Goal: Navigation & Orientation: Go to known website

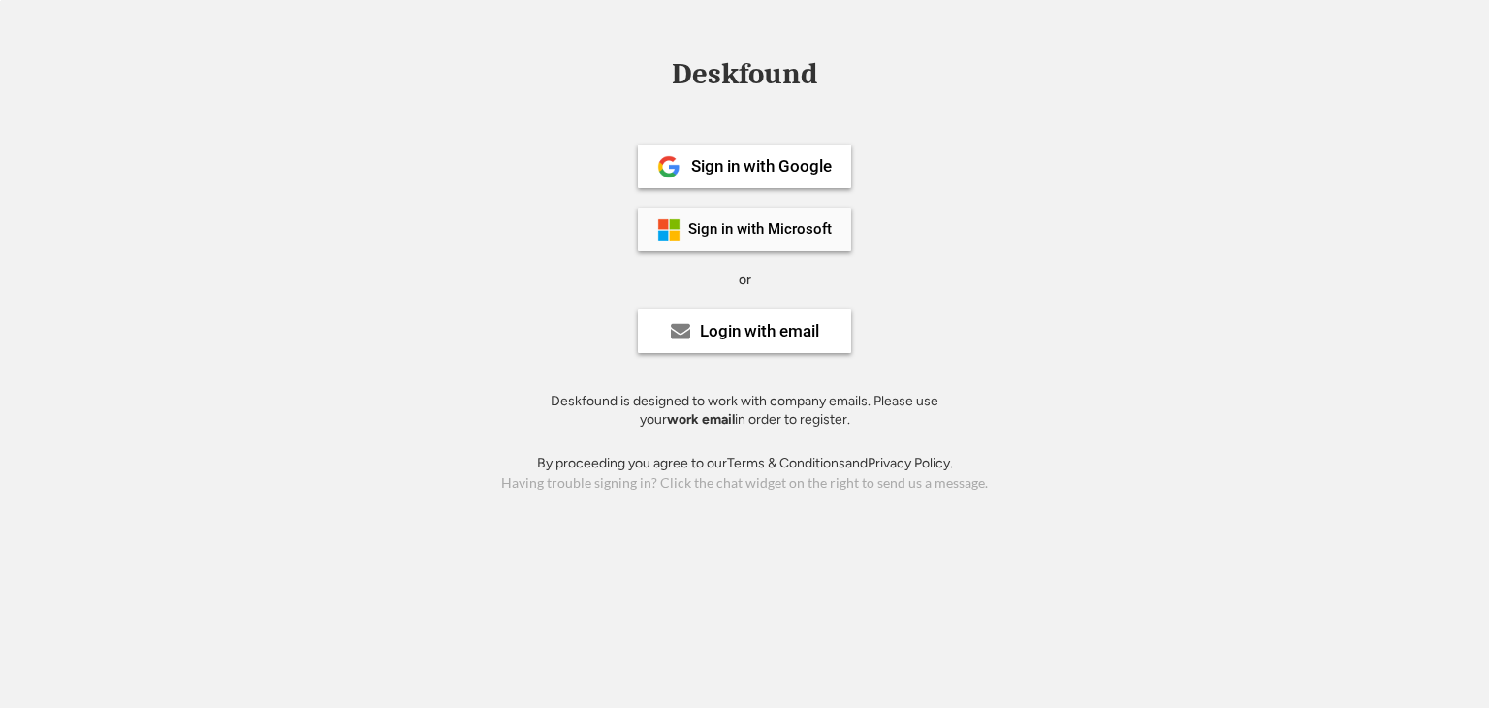
click at [717, 237] on div "Sign in with Microsoft" at bounding box center [759, 229] width 143 height 15
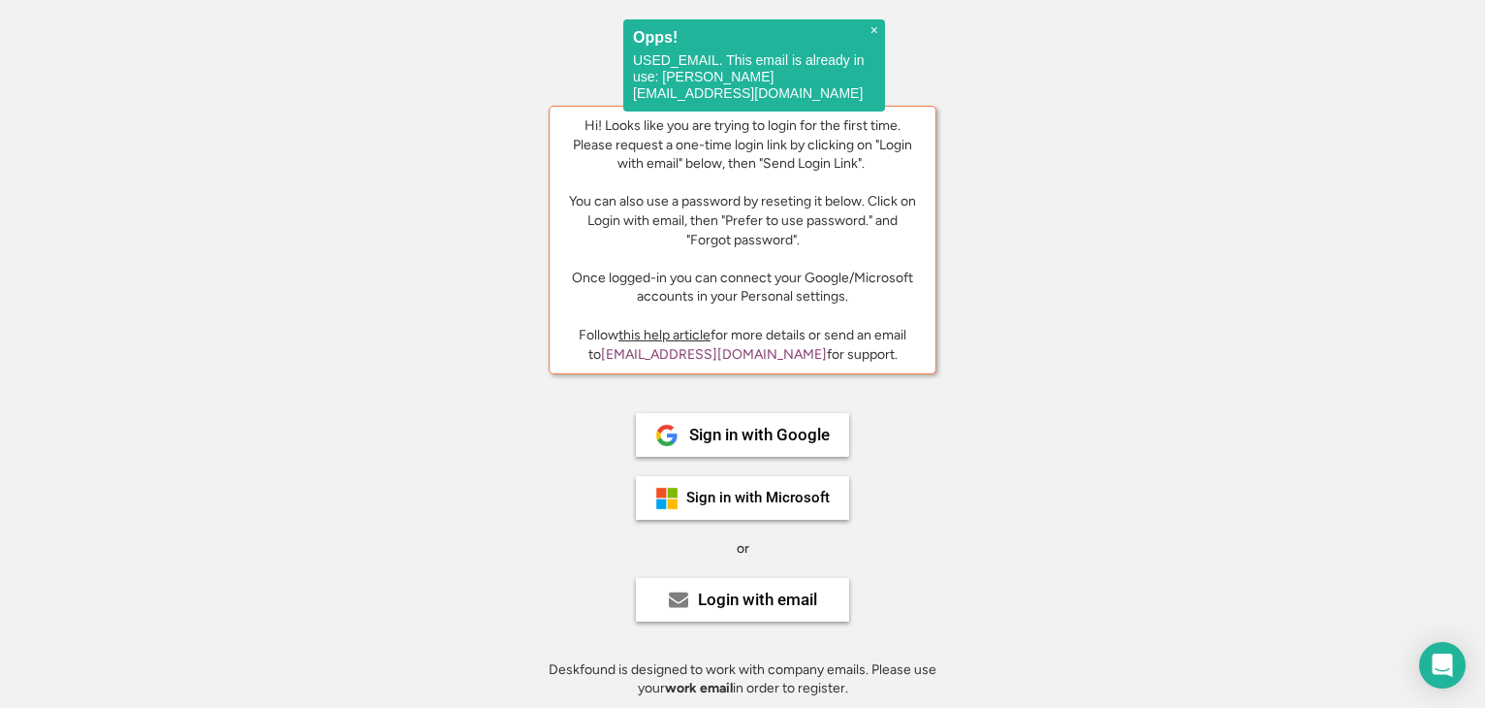
click at [710, 96] on p "USED_EMAIL. This email is already in use: [PERSON_NAME][EMAIL_ADDRESS][DOMAIN_N…" at bounding box center [754, 76] width 242 height 49
click at [710, 95] on p "USED_EMAIL. This email is already in use: [PERSON_NAME][EMAIL_ADDRESS][DOMAIN_N…" at bounding box center [754, 76] width 242 height 49
click at [686, 92] on p "USED_EMAIL. This email is already in use: aleksandrs.puzdrans@viasmsgroup.com" at bounding box center [754, 76] width 242 height 49
drag, startPoint x: 628, startPoint y: 92, endPoint x: 876, endPoint y: 89, distance: 248.2
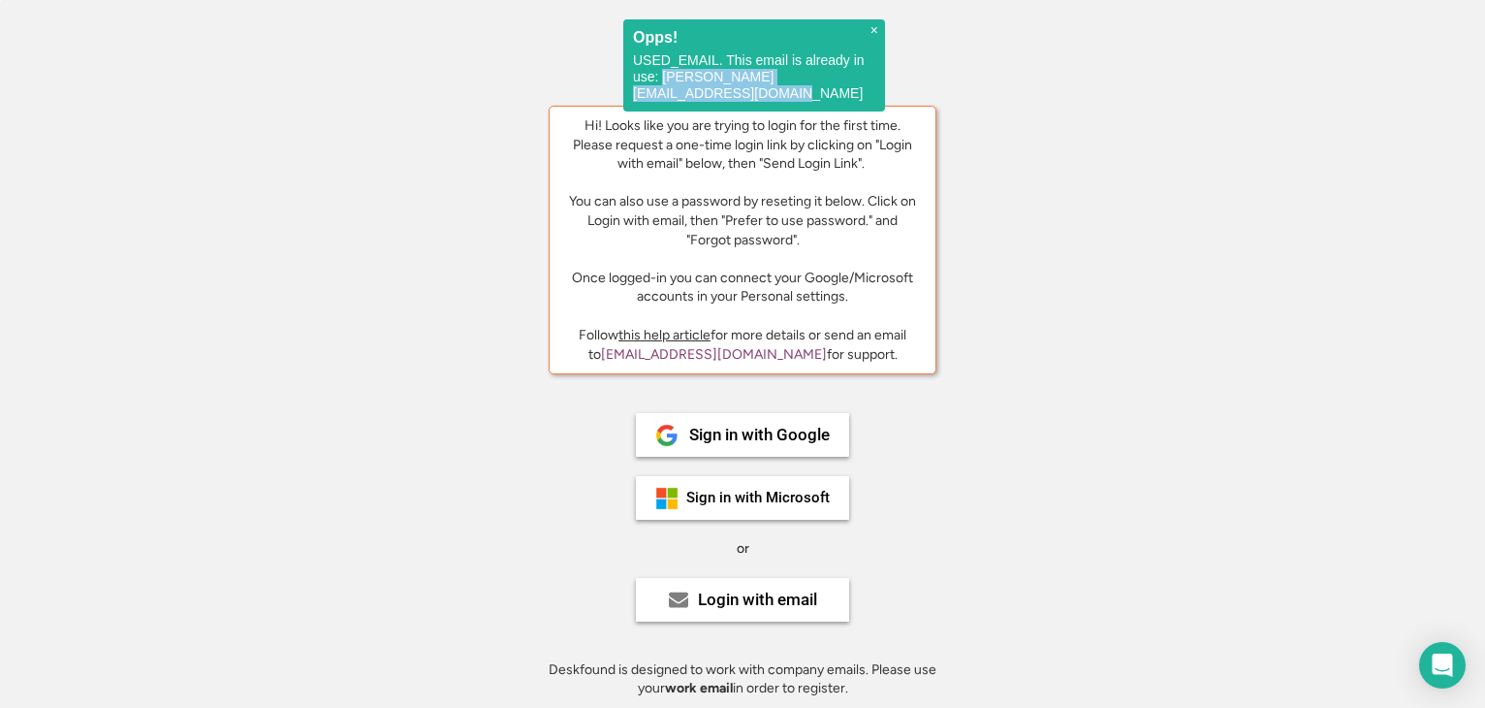
click at [876, 89] on div "× Opps! USED_EMAIL. This email is already in use: aleksandrs.puzdrans@viasmsgro…" at bounding box center [754, 65] width 262 height 92
copy p "aleksandrs.puzdrans@viasmsgroup.com"
click at [860, 285] on div "Hi! Looks like you are trying to login for the first time. Please request a one…" at bounding box center [742, 211] width 357 height 190
click at [728, 609] on div "Login with email" at bounding box center [742, 600] width 213 height 44
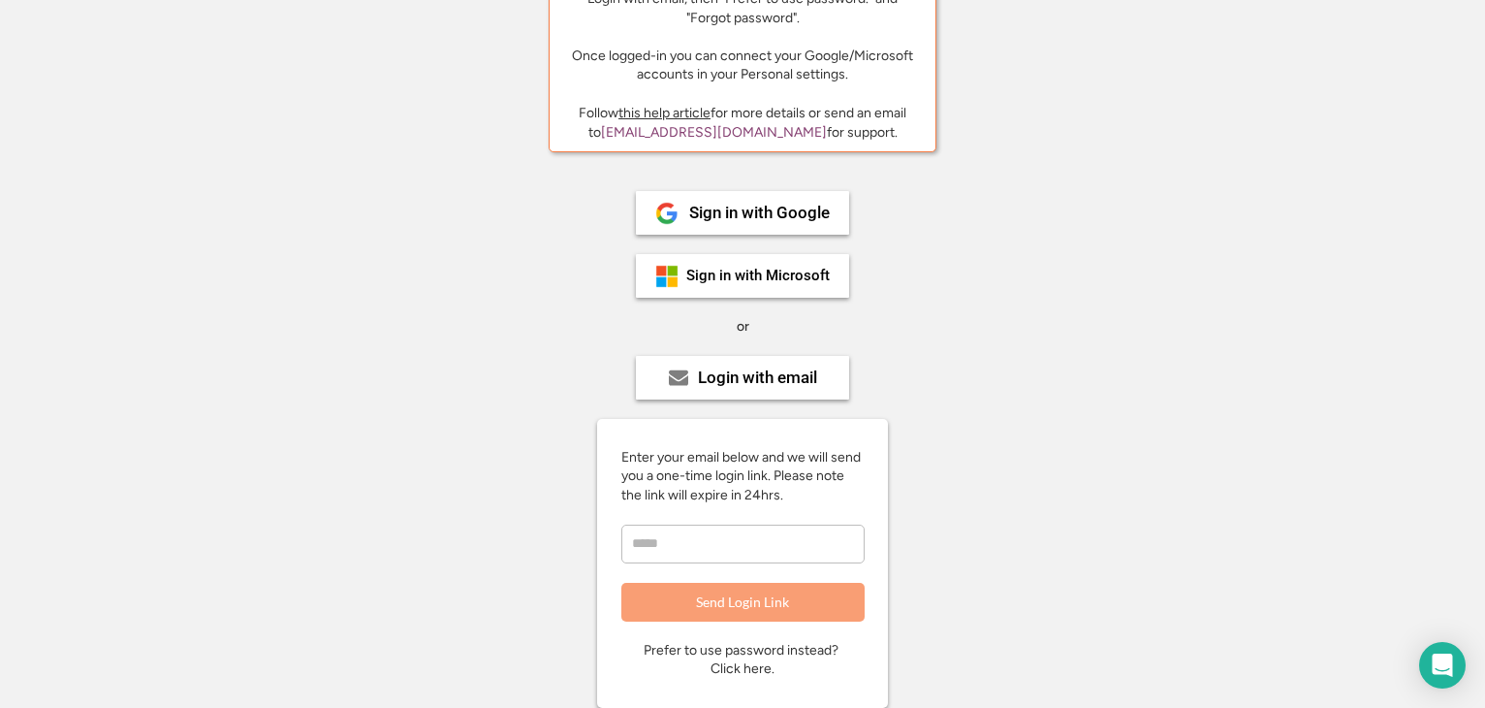
scroll to position [385, 0]
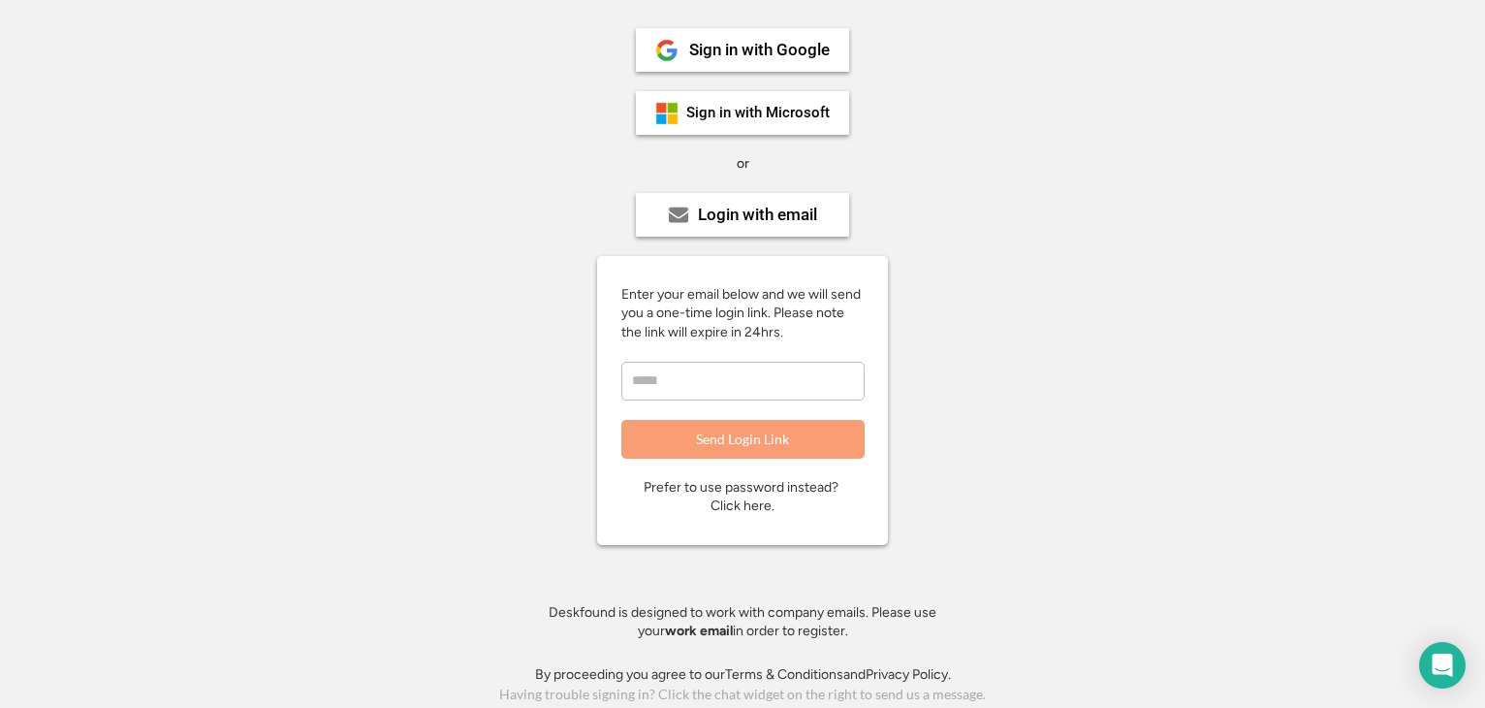
click at [725, 378] on input "email" at bounding box center [742, 381] width 243 height 39
paste input "**********"
type input "**********"
click at [730, 425] on button "Send Login Link" at bounding box center [742, 439] width 243 height 39
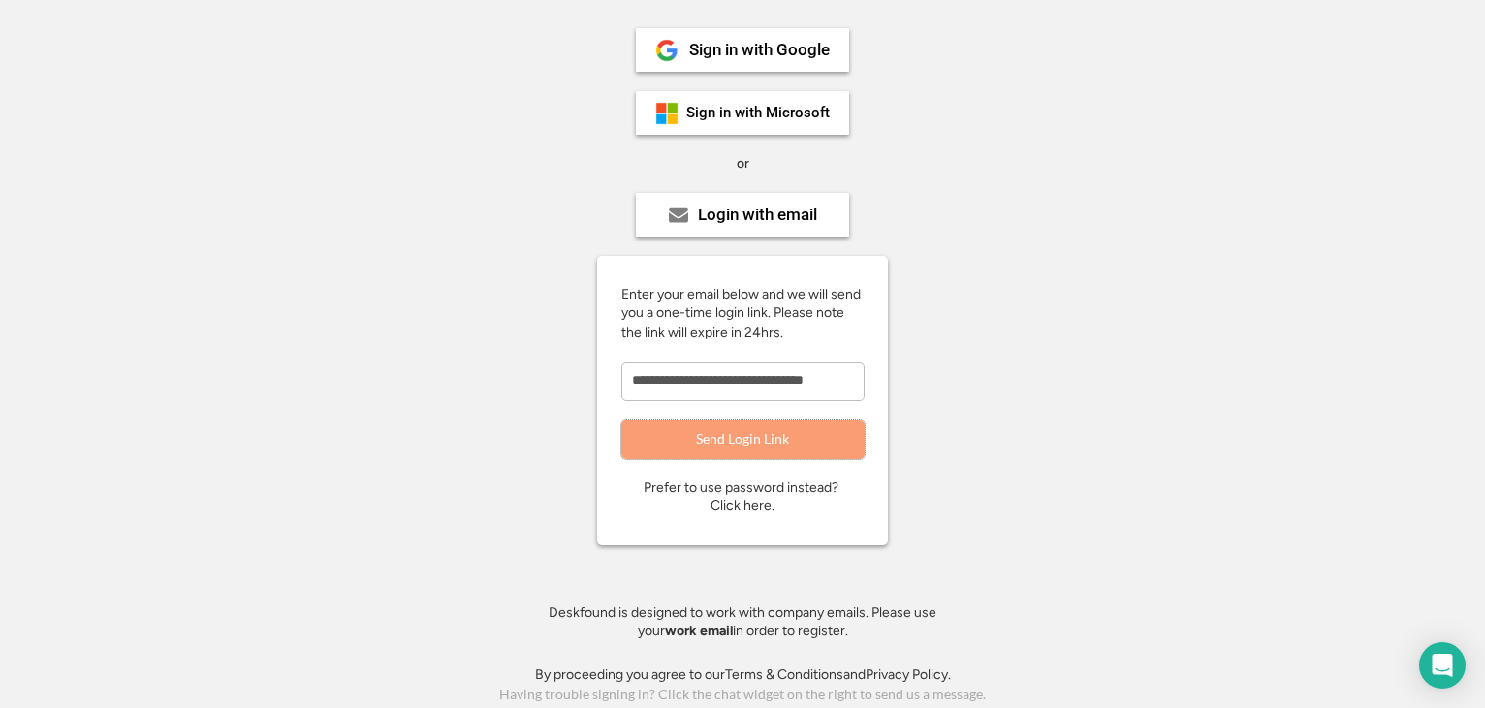
scroll to position [0, 0]
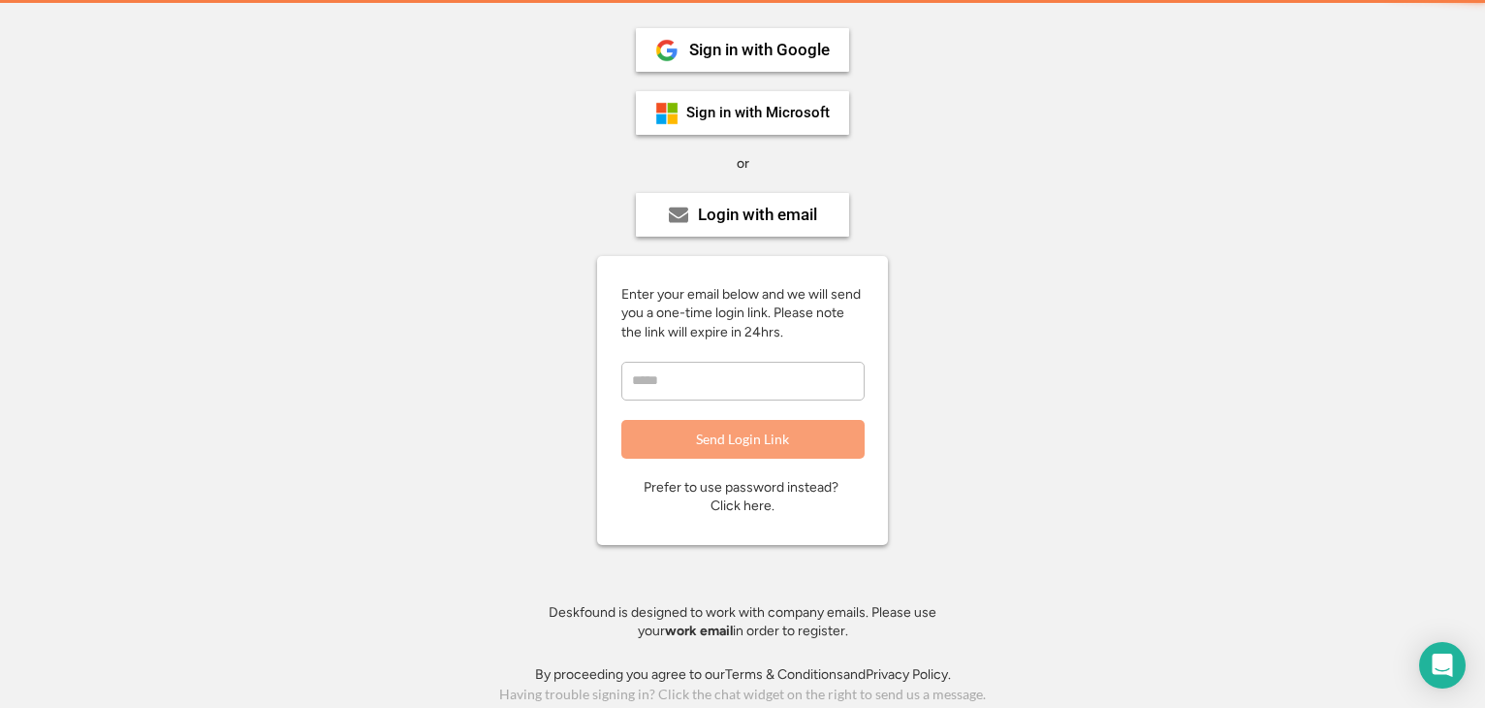
click at [730, 440] on button "Send Login Link" at bounding box center [742, 439] width 243 height 39
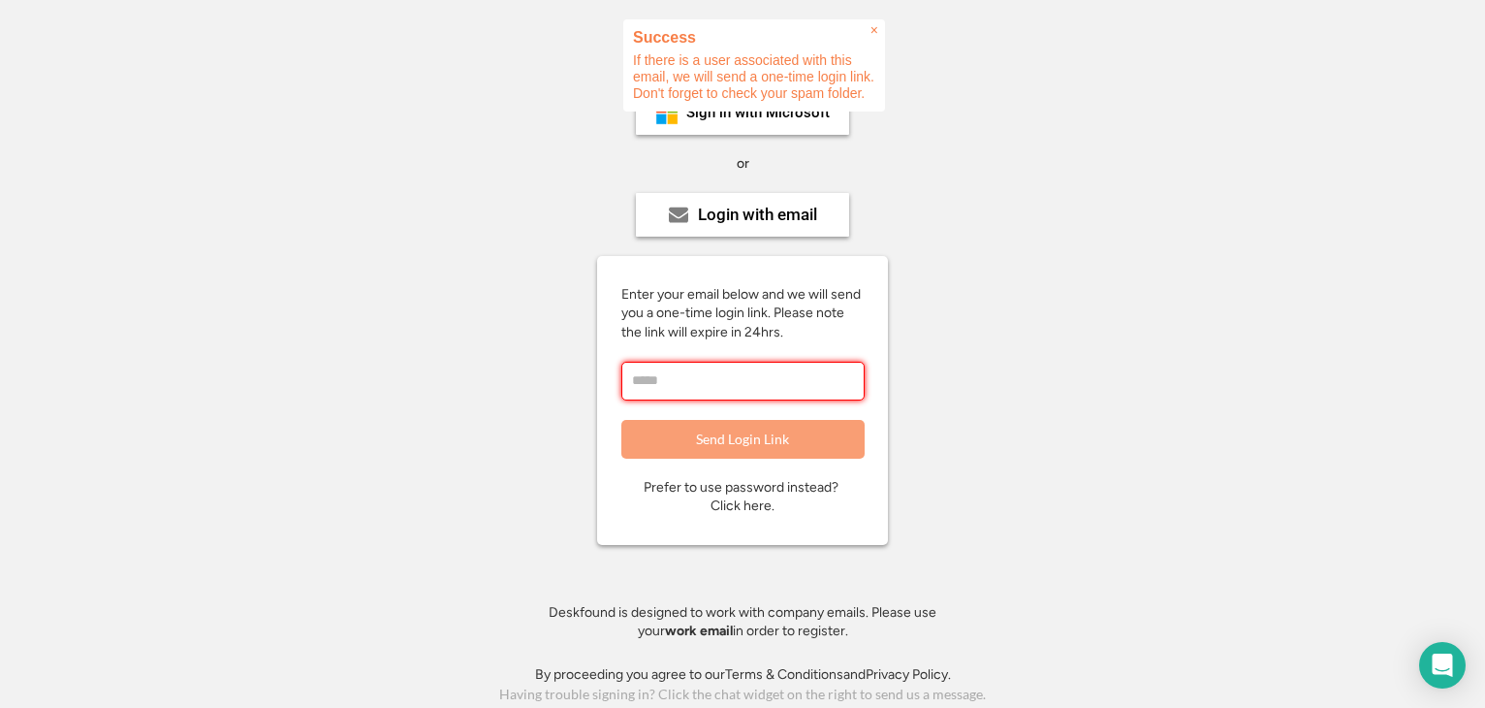
click at [884, 26] on div "× Success If there is a user associated with this email, we will send a one-tim…" at bounding box center [754, 65] width 262 height 92
click at [872, 28] on span "×" at bounding box center [875, 30] width 8 height 16
